Goal: Task Accomplishment & Management: Manage account settings

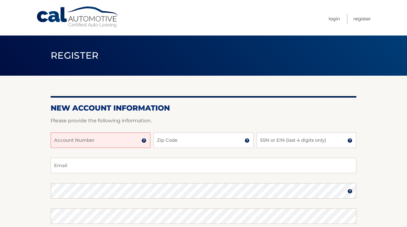
click at [102, 141] on input "Account Number" at bounding box center [101, 140] width 100 height 15
type input "44456015987"
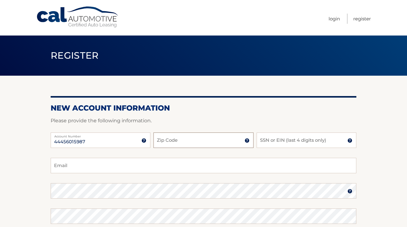
click at [185, 140] on input "Zip Code" at bounding box center [204, 140] width 100 height 15
type input "11561"
click at [293, 140] on input "SSN or EIN (last 4 digits only)" at bounding box center [307, 140] width 100 height 15
type input "6317"
click at [218, 163] on input "Email" at bounding box center [204, 165] width 306 height 15
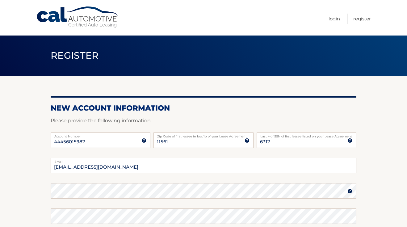
type input "jordanbernhardi@gmail.com"
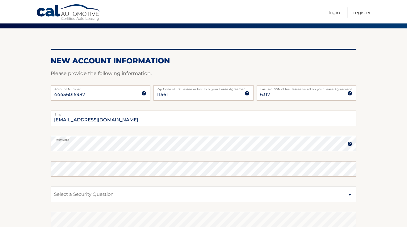
scroll to position [48, 0]
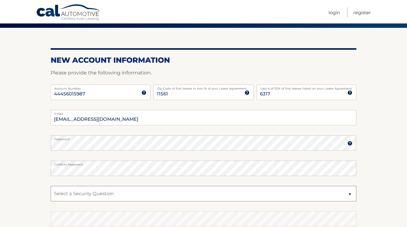
click at [77, 190] on select "Select a Security Question What was the name of your elementary school? What is…" at bounding box center [204, 193] width 306 height 15
select select "1"
click at [51, 186] on select "Select a Security Question What was the name of your elementary school? What is…" at bounding box center [204, 193] width 306 height 15
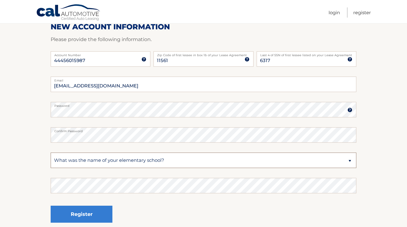
scroll to position [86, 0]
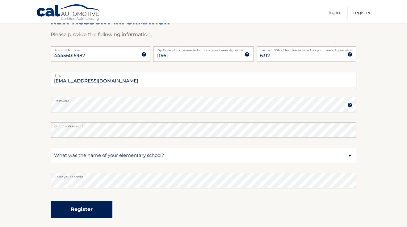
click at [82, 206] on button "Register" at bounding box center [82, 209] width 62 height 17
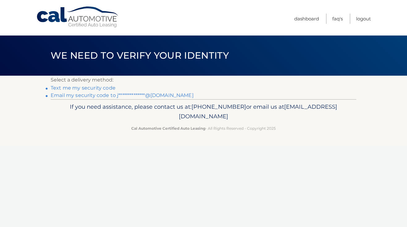
click at [95, 89] on link "Text me my security code" at bounding box center [83, 88] width 65 height 6
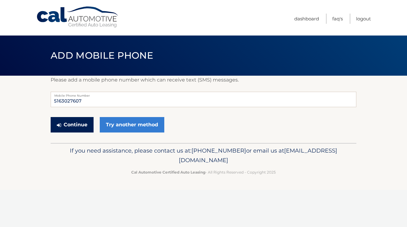
click at [76, 129] on button "Continue" at bounding box center [72, 124] width 43 height 15
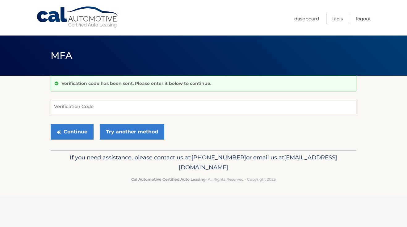
click at [83, 107] on input "Verification Code" at bounding box center [204, 106] width 306 height 15
type input "334507"
click at [78, 134] on button "Continue" at bounding box center [72, 131] width 43 height 15
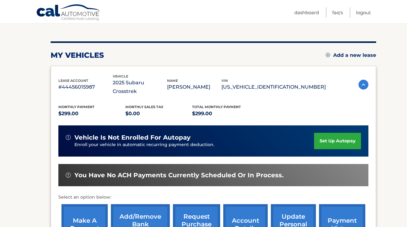
scroll to position [66, 0]
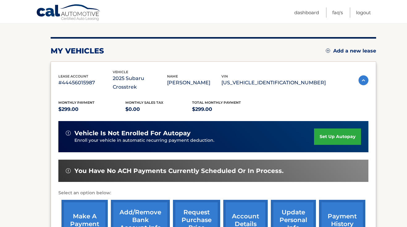
click at [323, 129] on link "set up autopay" at bounding box center [337, 137] width 47 height 16
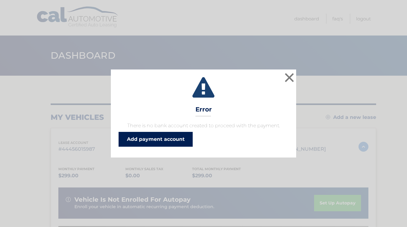
click at [163, 137] on link "Add payment account" at bounding box center [156, 139] width 74 height 15
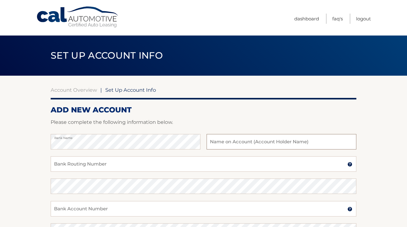
click at [242, 141] on input "text" at bounding box center [282, 141] width 150 height 15
type input "Jordan Bernhardi"
click at [82, 209] on input "Bank Account Number" at bounding box center [204, 208] width 306 height 15
paste input "483048648012"
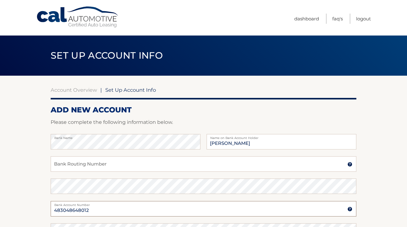
type input "483048648012"
click at [98, 163] on input "Bank Routing Number" at bounding box center [204, 163] width 306 height 15
paste input "021000322"
type input "021000322"
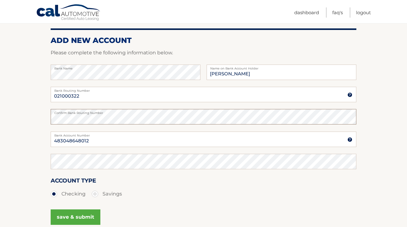
scroll to position [70, 0]
drag, startPoint x: 96, startPoint y: 143, endPoint x: 44, endPoint y: 142, distance: 52.5
click at [44, 142] on section "Account Overview | Set Up Account Info ADD NEW ACCOUNT Please complete the foll…" at bounding box center [203, 124] width 407 height 236
click at [71, 220] on button "save & submit" at bounding box center [76, 216] width 50 height 15
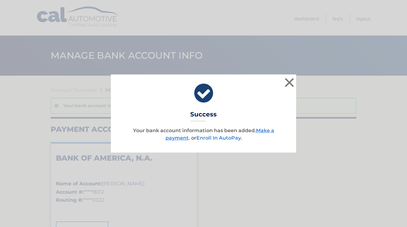
click at [218, 138] on link "Enroll In AutoPay" at bounding box center [219, 138] width 44 height 6
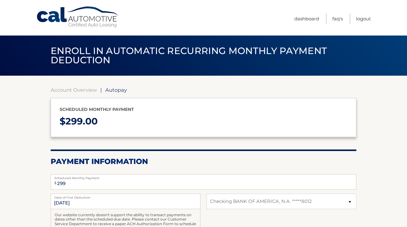
select select "YTkyODZkY2YtYmRlOC00ZTM0LWI5MzUtN2RkMGRlNmQ3NjE2"
click at [57, 14] on link "Cal Automotive" at bounding box center [77, 17] width 83 height 22
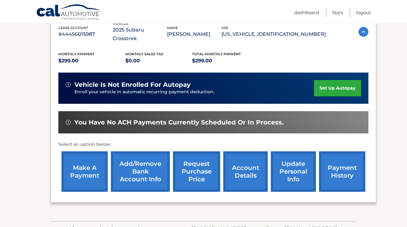
scroll to position [116, 0]
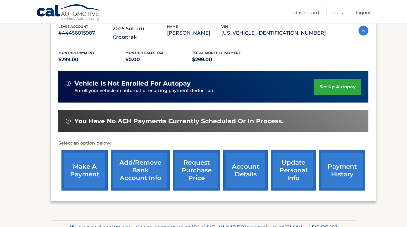
click at [90, 157] on link "make a payment" at bounding box center [84, 170] width 46 height 40
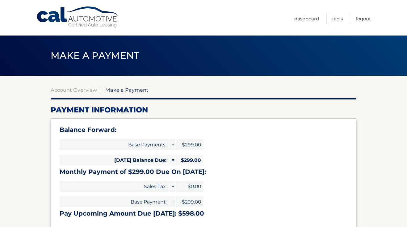
select select "YTkyODZkY2YtYmRlOC00ZTM0LWI5MzUtN2RkMGRlNmQ3NjE2"
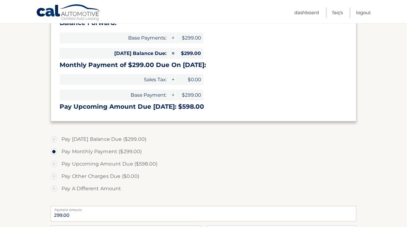
scroll to position [107, 0]
click at [55, 139] on label "Pay Today's Balance Due ($299.00)" at bounding box center [204, 139] width 306 height 12
click at [55, 139] on input "Pay Today's Balance Due ($299.00)" at bounding box center [56, 138] width 6 height 10
radio input "true"
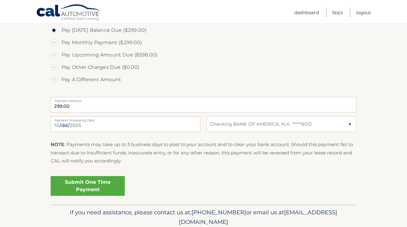
scroll to position [216, 0]
click at [84, 187] on link "Submit One Time Payment" at bounding box center [88, 186] width 74 height 20
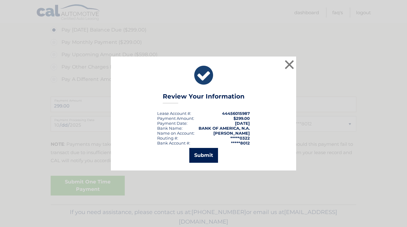
click at [200, 156] on button "Submit" at bounding box center [203, 155] width 29 height 15
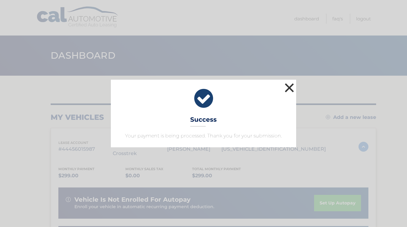
click at [290, 85] on button "×" at bounding box center [289, 88] width 12 height 12
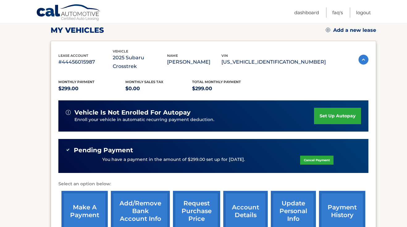
scroll to position [83, 0]
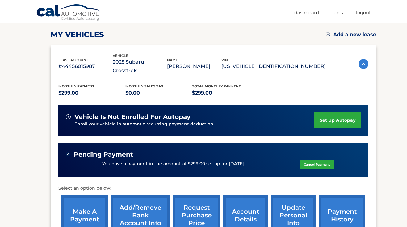
click at [337, 117] on link "set up autopay" at bounding box center [337, 120] width 47 height 16
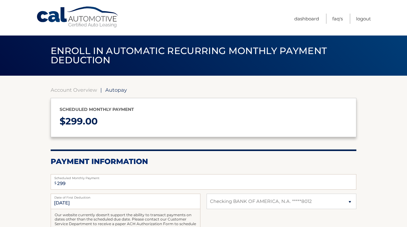
select select "YTkyODZkY2YtYmRlOC00ZTM0LWI5MzUtN2RkMGRlNmQ3NjE2"
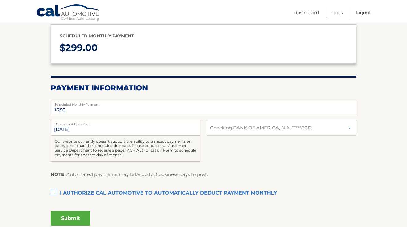
scroll to position [78, 0]
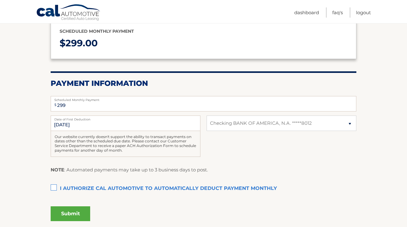
click at [56, 188] on label "I authorize cal automotive to automatically deduct payment monthly This checkbo…" at bounding box center [204, 189] width 306 height 12
click at [0, 0] on input "I authorize cal automotive to automatically deduct payment monthly This checkbo…" at bounding box center [0, 0] width 0 height 0
click at [67, 212] on button "Submit" at bounding box center [71, 213] width 40 height 15
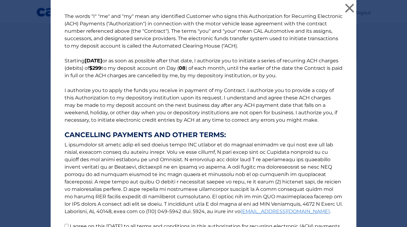
scroll to position [65, 0]
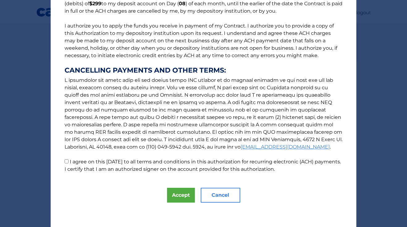
click at [65, 162] on input "I agree on this [DATE] to all terms and conditions in this authorization for re…" at bounding box center [67, 161] width 4 height 4
checkbox input "true"
click at [182, 200] on button "Accept" at bounding box center [181, 195] width 28 height 15
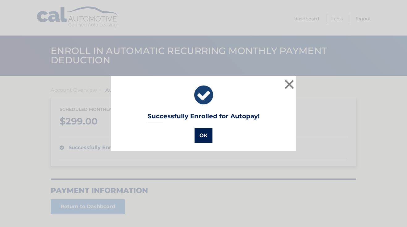
click at [201, 137] on button "OK" at bounding box center [204, 135] width 18 height 15
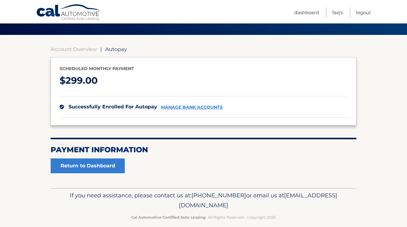
scroll to position [49, 0]
